Goal: Task Accomplishment & Management: Use online tool/utility

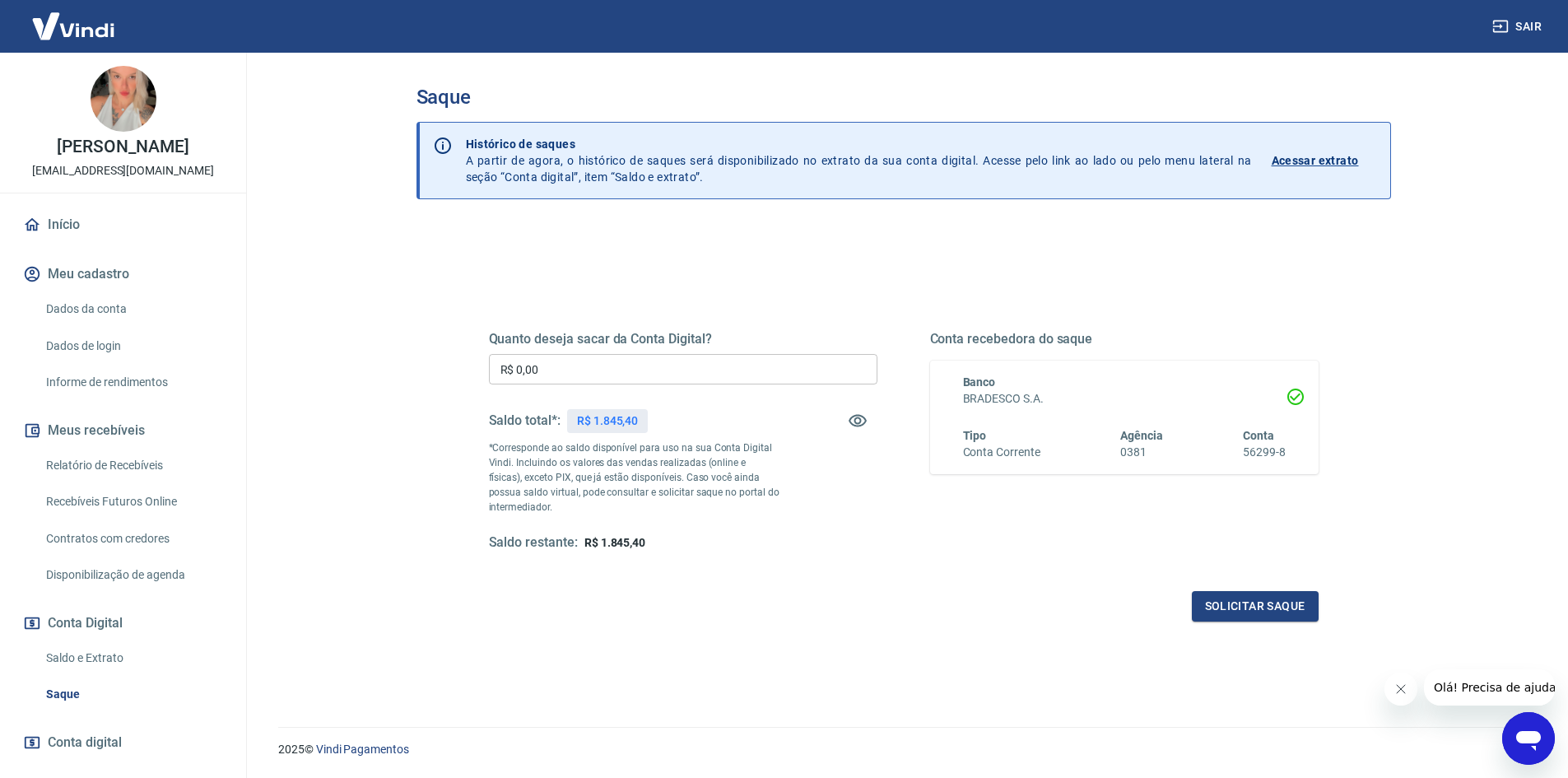
click at [595, 362] on input "R$ 0,00" at bounding box center [683, 369] width 389 height 30
type input "R$ 1.845,40"
click at [1220, 593] on button "Solicitar saque" at bounding box center [1255, 606] width 127 height 30
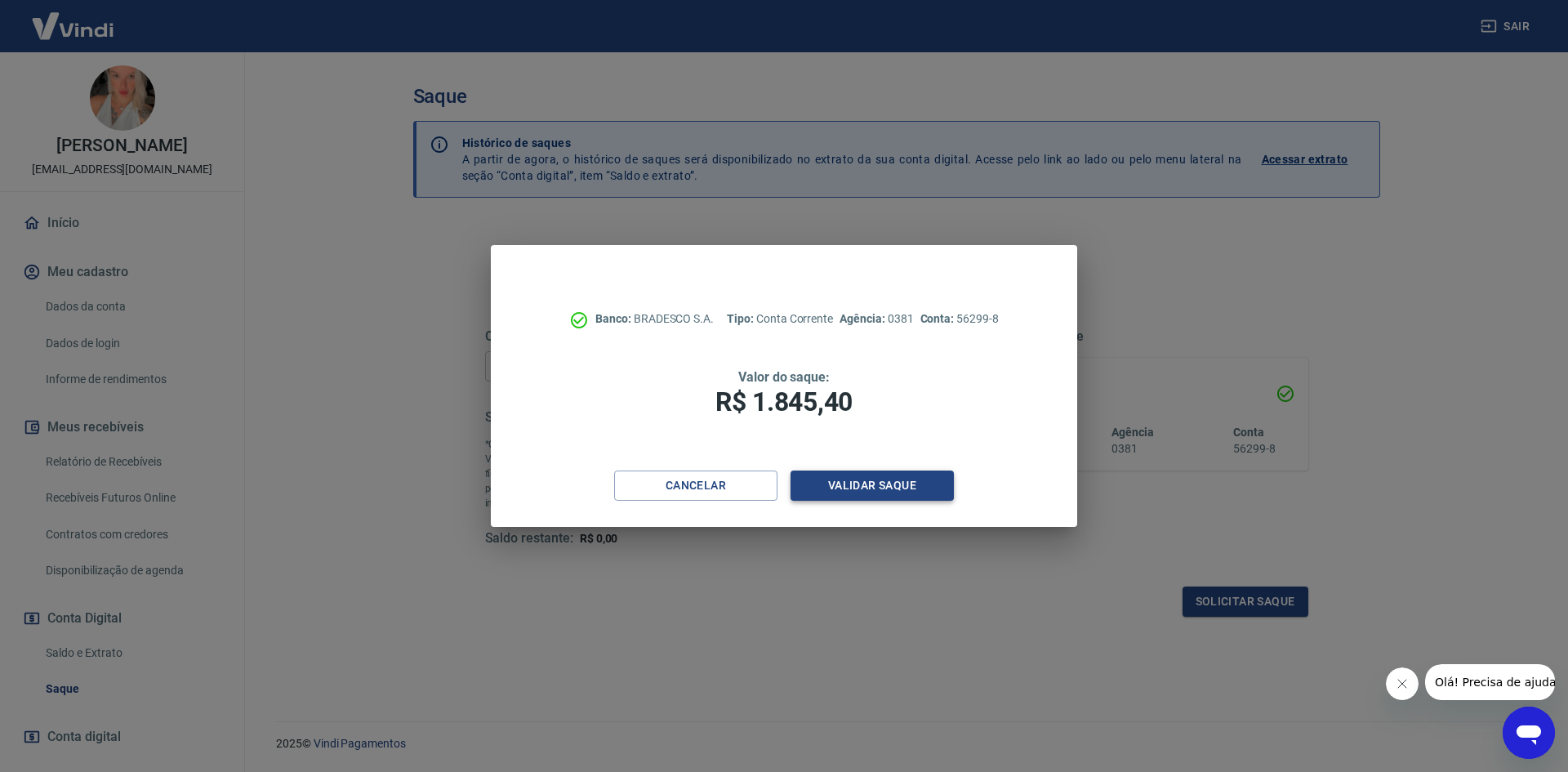
click at [881, 479] on button "Validar saque" at bounding box center [872, 485] width 164 height 30
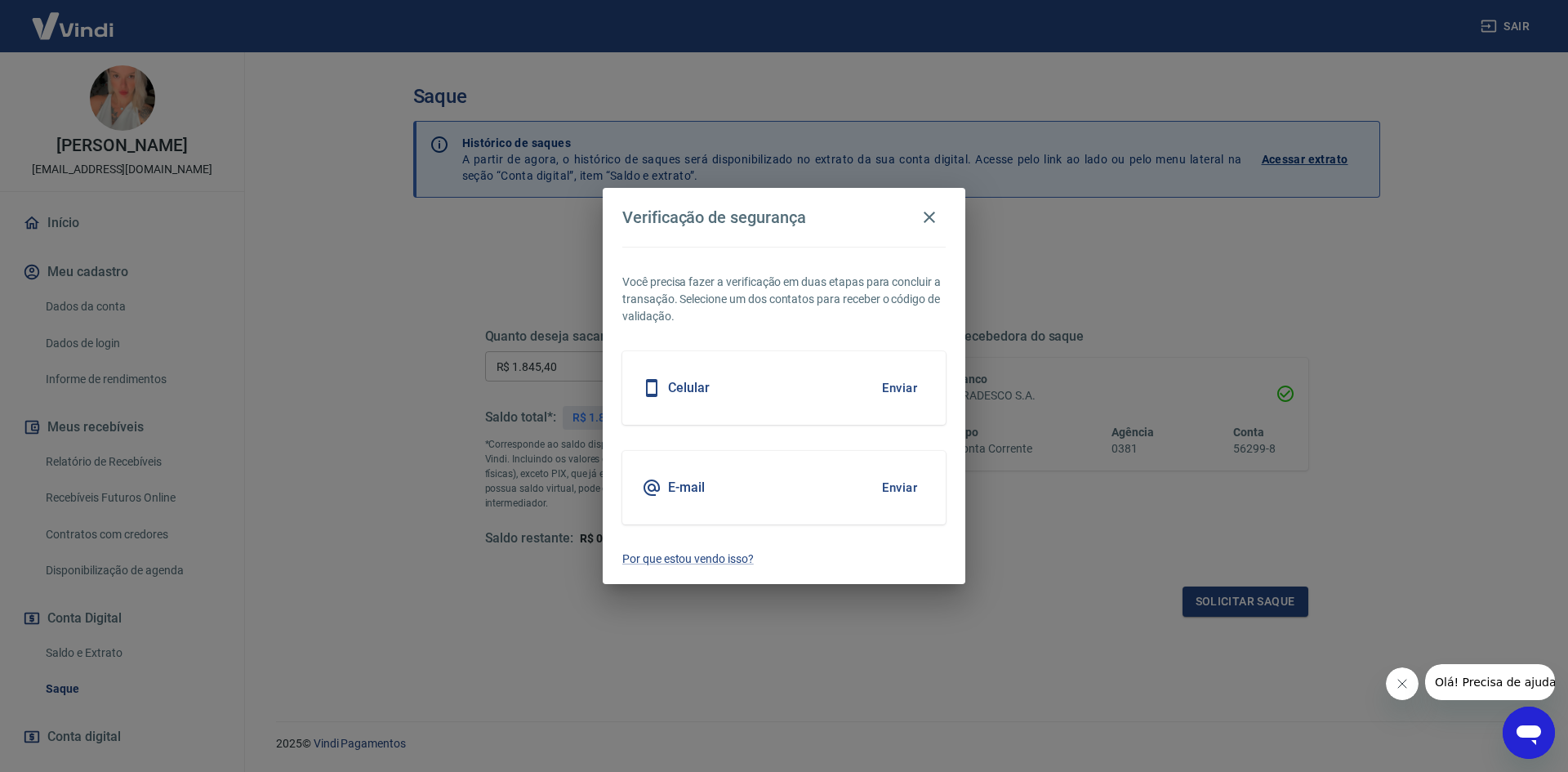
click at [766, 490] on div "E-mail Enviar" at bounding box center [784, 488] width 323 height 73
drag, startPoint x: 923, startPoint y: 472, endPoint x: 914, endPoint y: 489, distance: 19.2
click at [923, 472] on button "Enviar" at bounding box center [900, 487] width 54 height 35
click at [909, 488] on button "Enviar" at bounding box center [900, 487] width 54 height 35
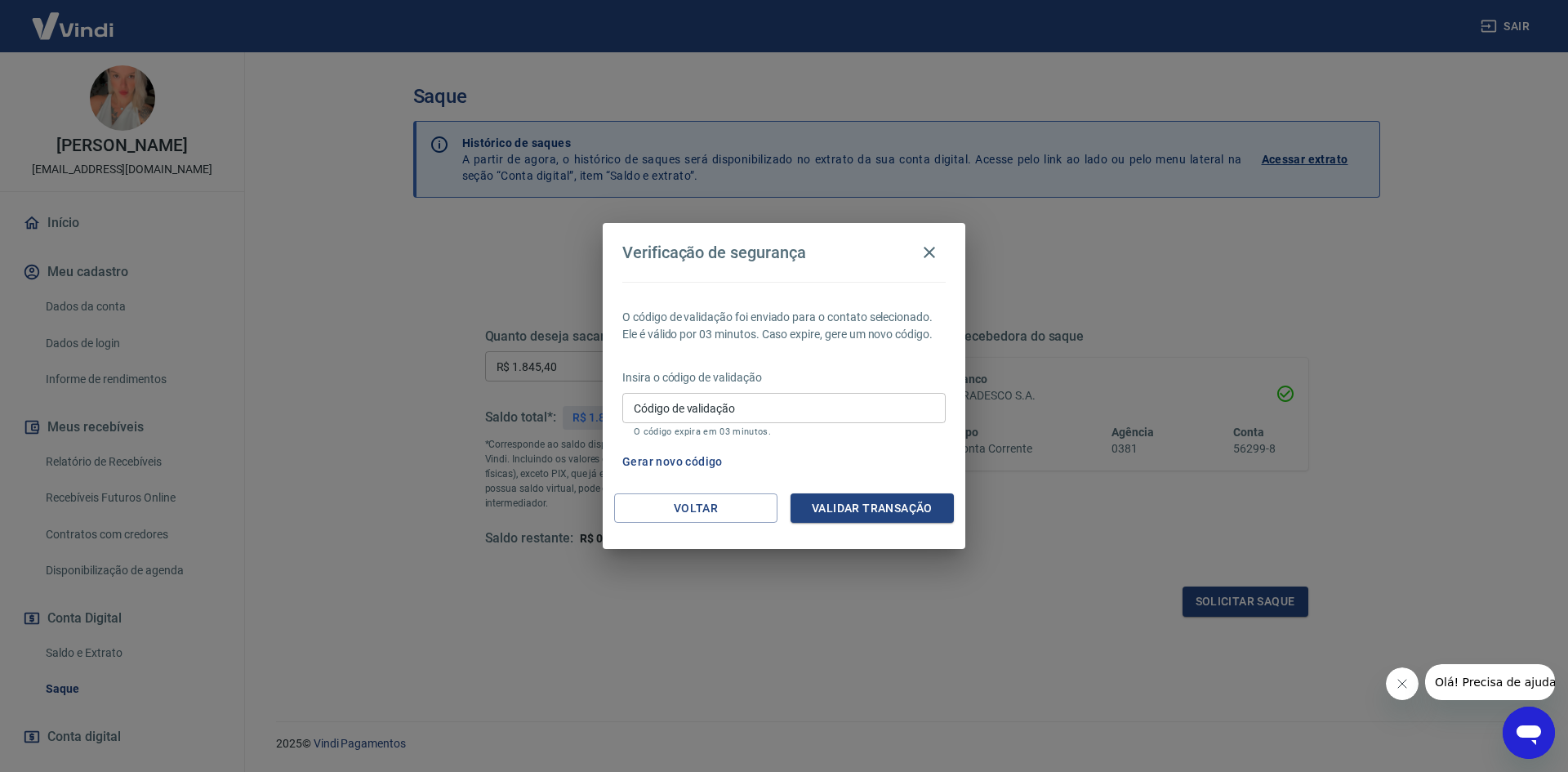
click at [725, 407] on input "Código de validação" at bounding box center [784, 408] width 323 height 30
type input "804359"
click at [818, 509] on button "Validar transação" at bounding box center [872, 508] width 164 height 30
